Goal: Navigation & Orientation: Understand site structure

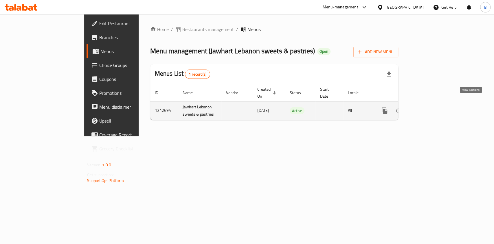
click at [433, 104] on link "enhanced table" at bounding box center [426, 111] width 14 height 14
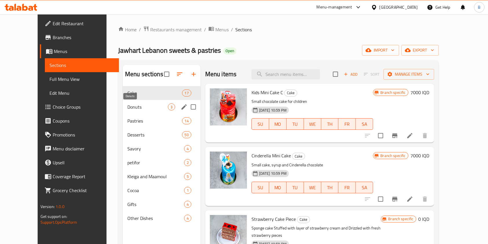
click at [127, 105] on span "Donuts" at bounding box center [147, 106] width 40 height 7
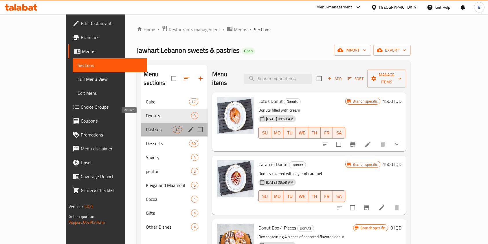
click at [146, 126] on span "Pastries" at bounding box center [159, 129] width 27 height 7
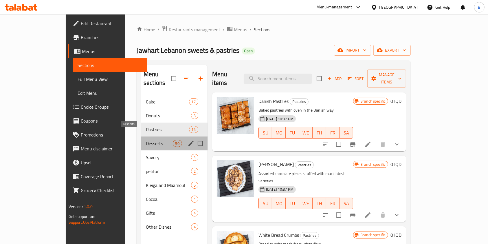
click at [146, 140] on span "Desserts" at bounding box center [159, 143] width 27 height 7
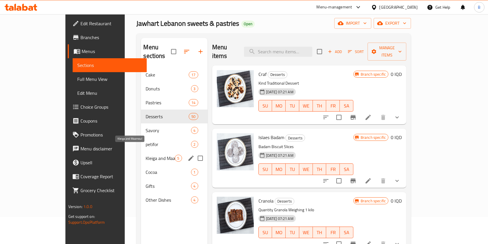
scroll to position [27, 0]
click at [145, 127] on span "Savory" at bounding box center [159, 130] width 29 height 7
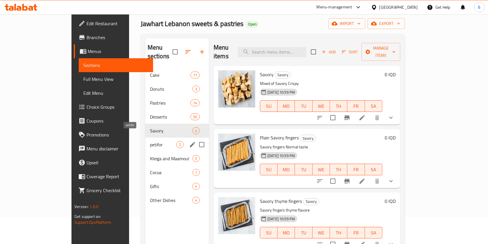
click at [150, 141] on span "petifor" at bounding box center [163, 144] width 26 height 7
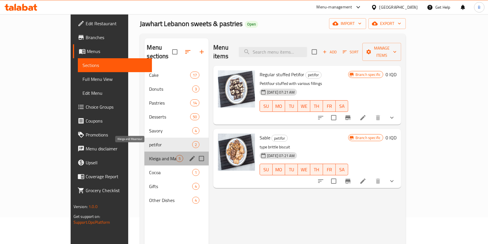
click at [149, 155] on span "Kleiga and Maamoul" at bounding box center [162, 158] width 27 height 7
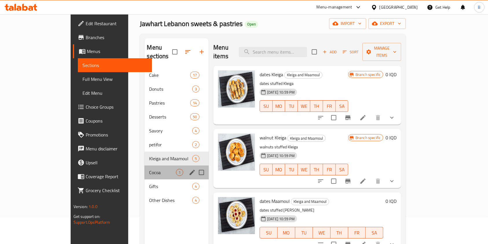
click at [144, 168] on div "Cocoa 1" at bounding box center [176, 172] width 64 height 14
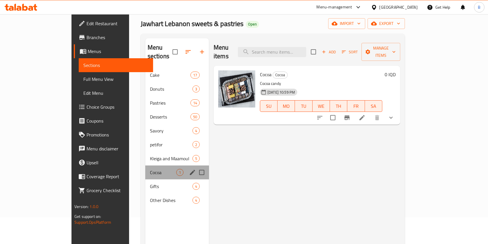
click at [145, 168] on div "Cocoa 1" at bounding box center [177, 172] width 64 height 14
click at [150, 182] on span "Gifts" at bounding box center [163, 185] width 26 height 7
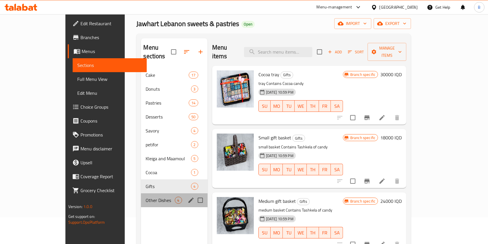
click at [141, 193] on div "Other Dishes 4" at bounding box center [174, 200] width 66 height 14
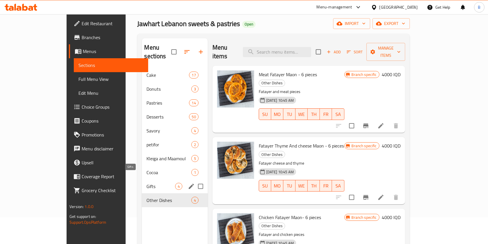
click at [146, 182] on span "Gifts" at bounding box center [160, 185] width 28 height 7
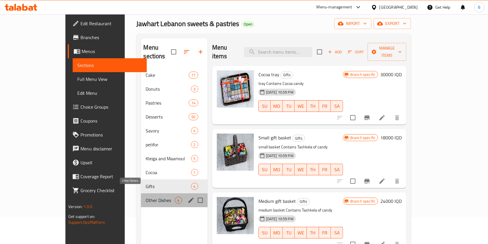
click at [145, 196] on span "Other Dishes" at bounding box center [159, 199] width 29 height 7
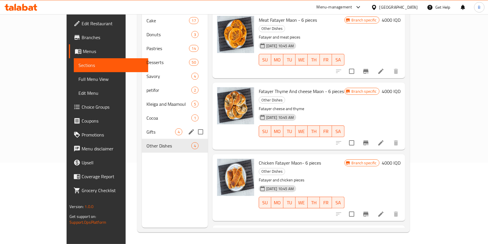
click at [142, 127] on div "Gifts 4" at bounding box center [175, 132] width 66 height 14
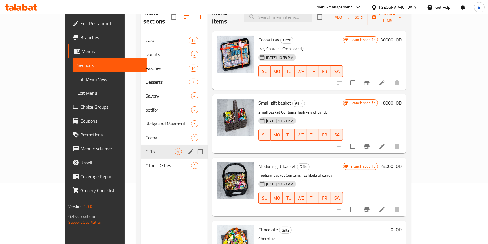
scroll to position [58, 0]
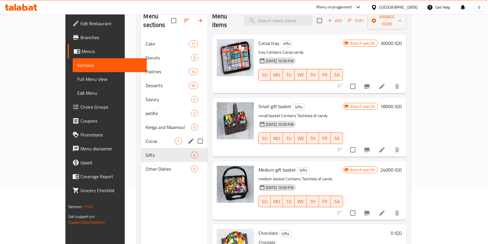
click at [141, 134] on div "Cocoa 1" at bounding box center [174, 141] width 66 height 14
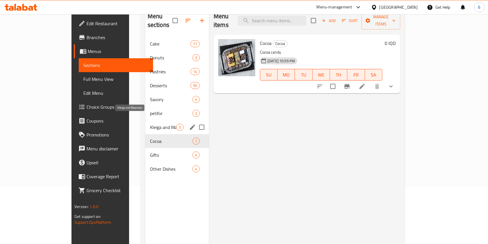
click at [150, 123] on span "Kleiga and Maamoul" at bounding box center [163, 126] width 26 height 7
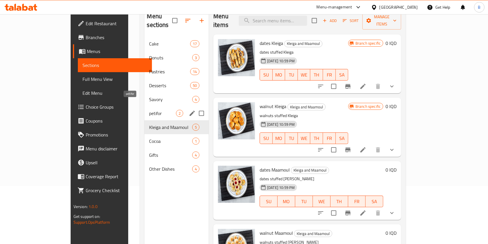
click at [149, 110] on span "petifor" at bounding box center [162, 113] width 27 height 7
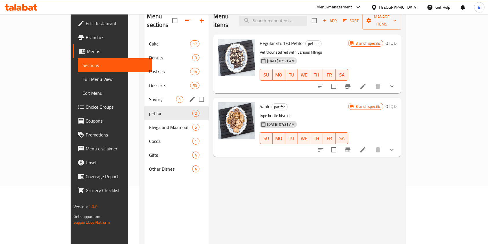
click at [144, 95] on div "Savory 4" at bounding box center [176, 99] width 64 height 14
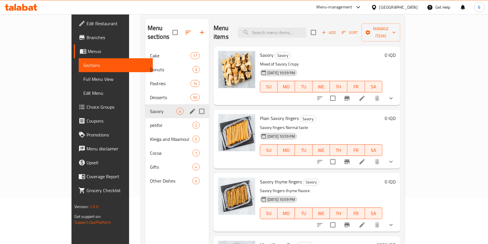
scroll to position [45, 0]
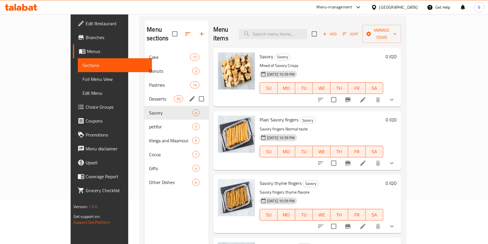
click at [144, 95] on div "Desserts 50" at bounding box center [176, 99] width 64 height 14
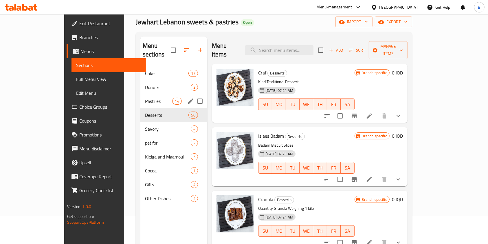
scroll to position [28, 0]
click at [145, 98] on span "Pastries" at bounding box center [158, 101] width 27 height 7
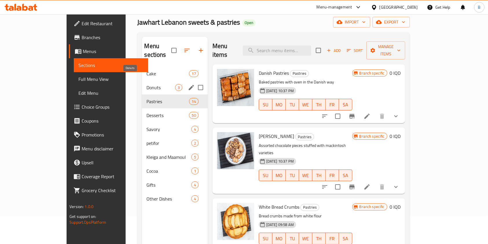
click at [146, 84] on span "Donuts" at bounding box center [160, 87] width 28 height 7
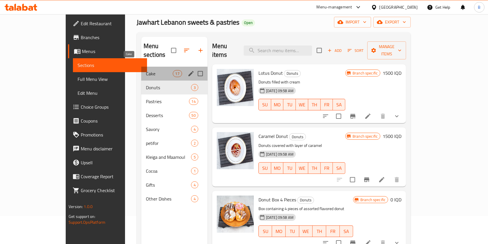
click at [146, 70] on span "Cake" at bounding box center [159, 73] width 27 height 7
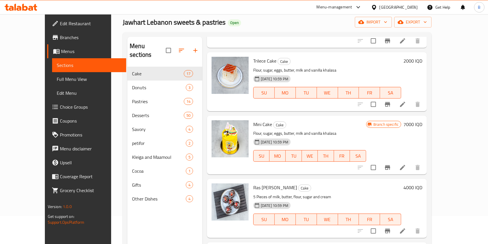
scroll to position [852, 0]
